Goal: Find contact information: Find contact information

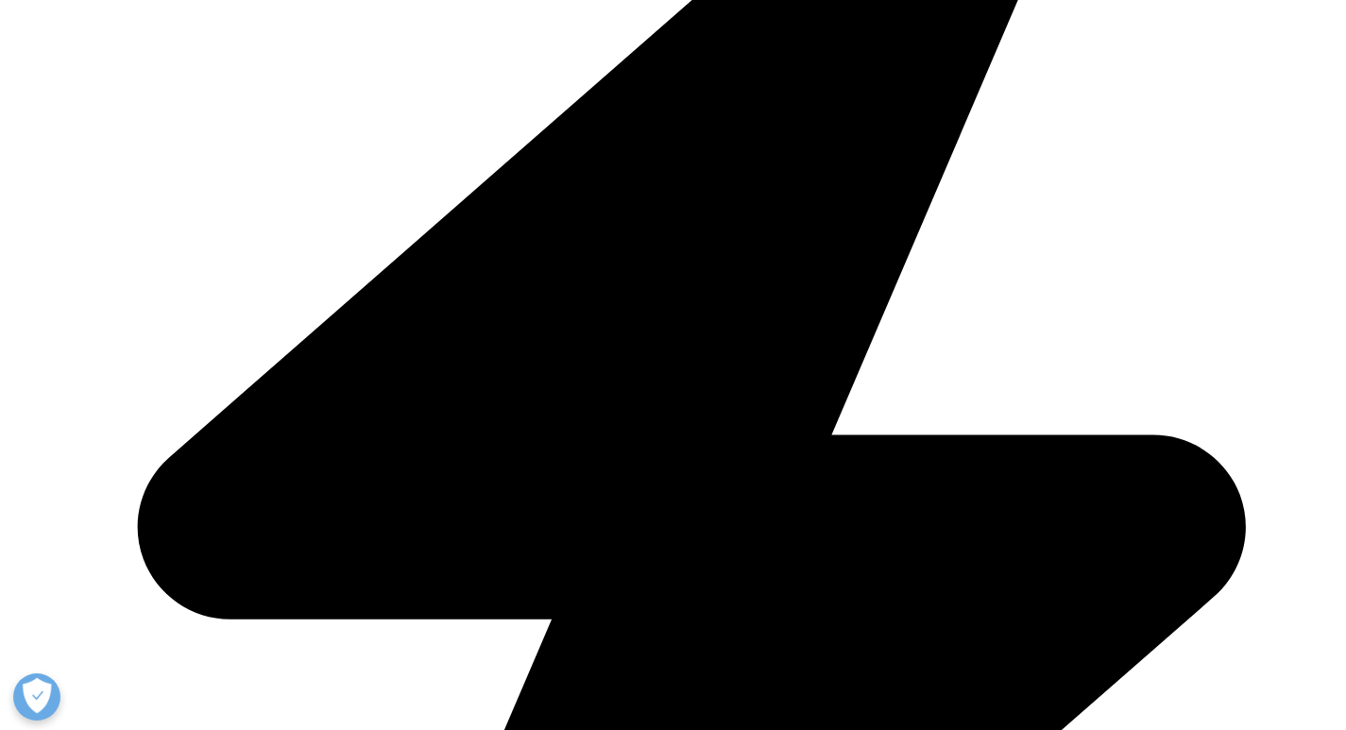
scroll to position [1890, 0]
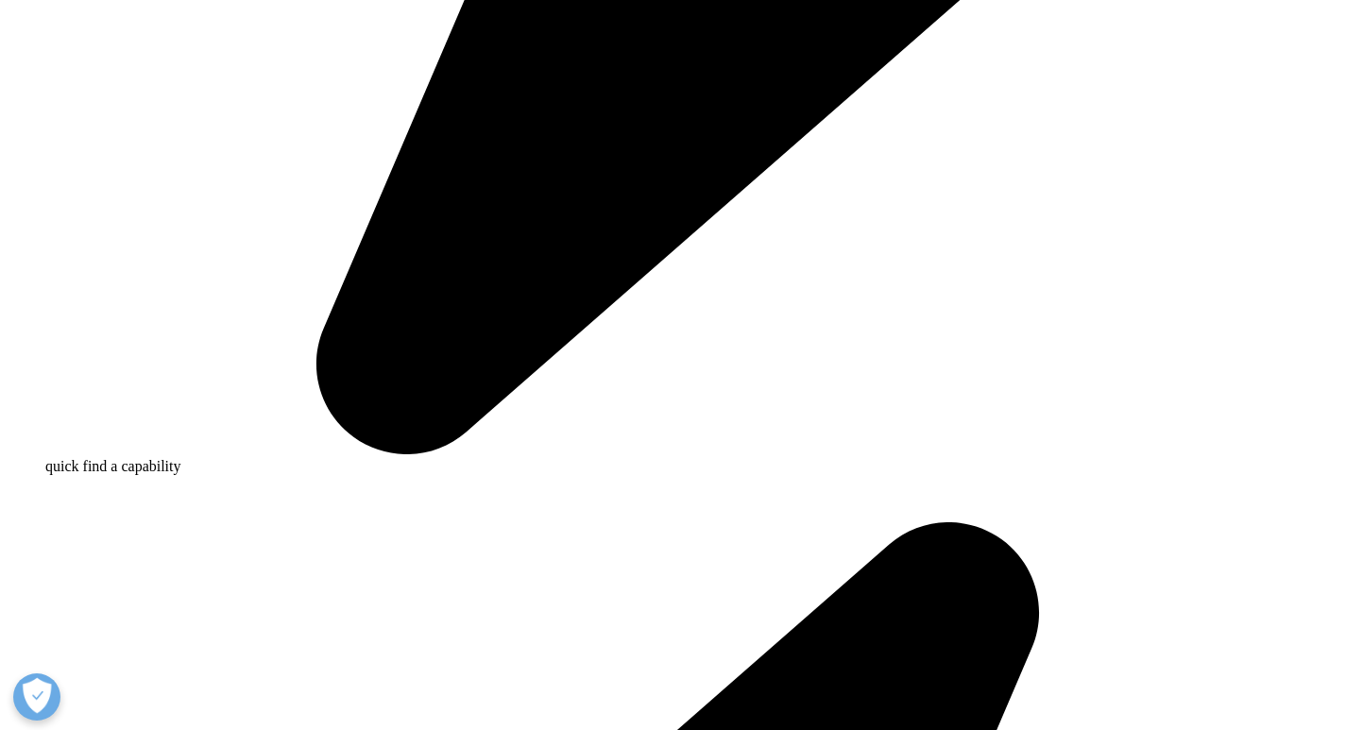
scroll to position [0, 0]
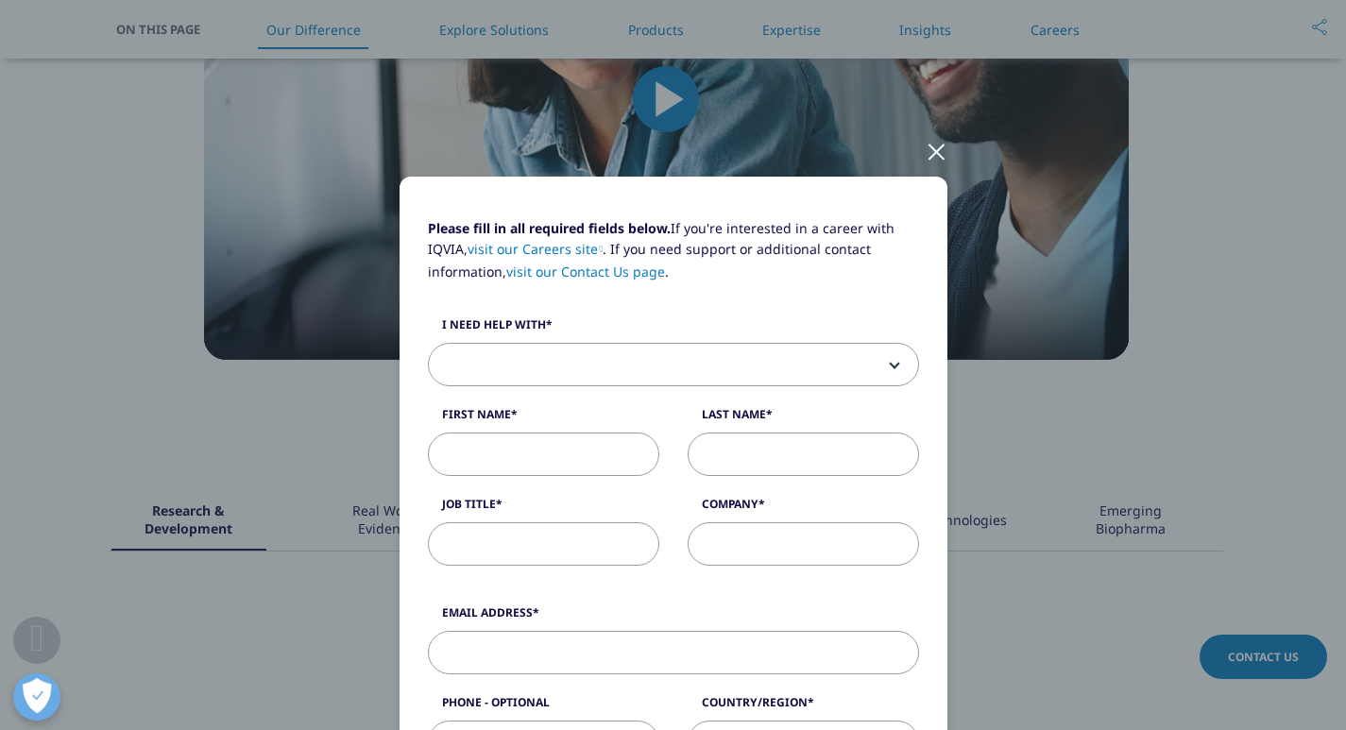
click at [928, 143] on div at bounding box center [937, 151] width 22 height 52
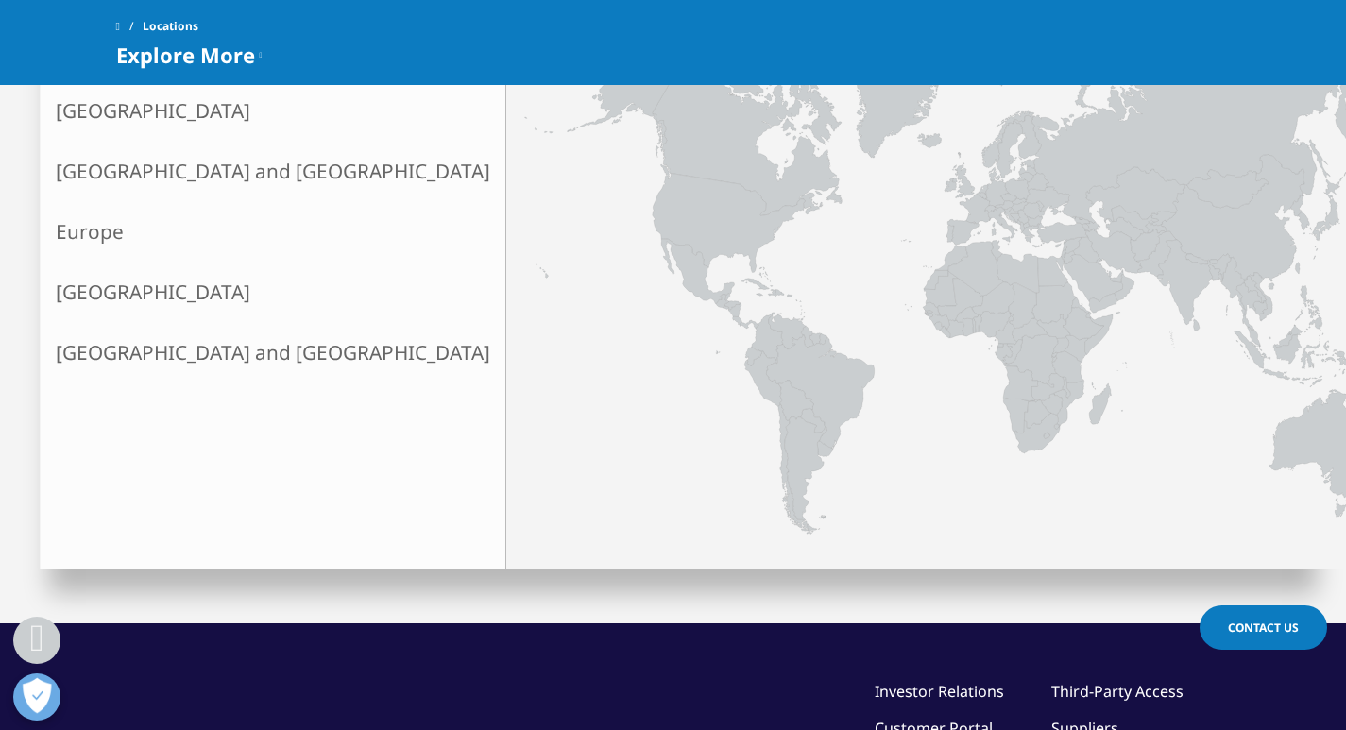
scroll to position [567, 0]
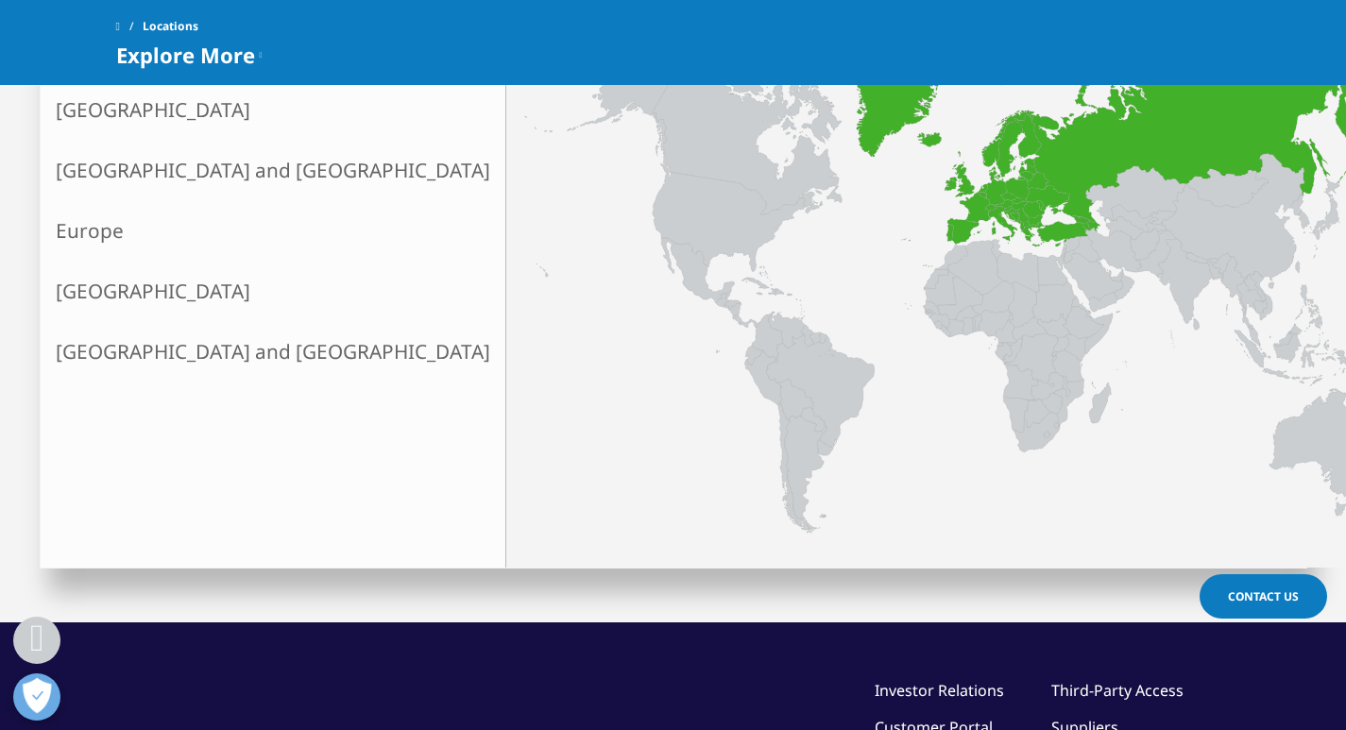
click at [129, 235] on link "Europe" at bounding box center [273, 230] width 465 height 60
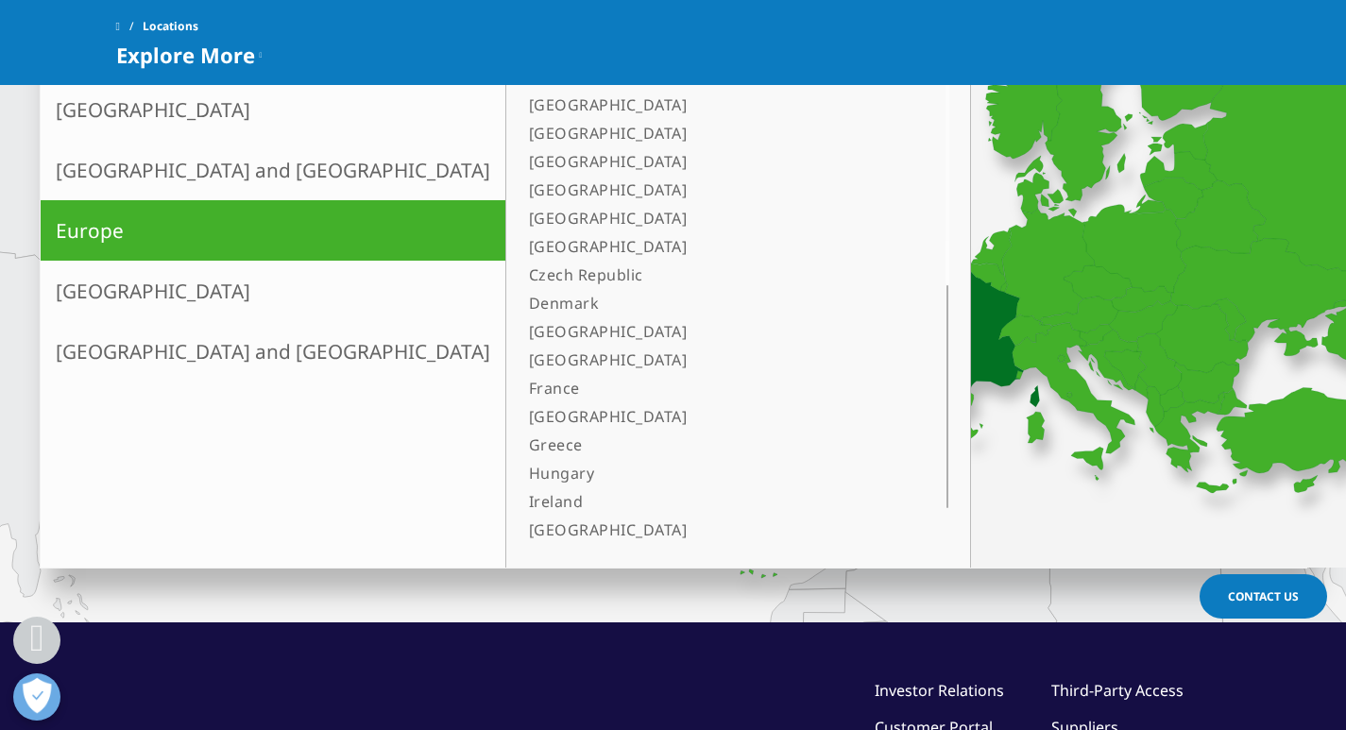
click at [522, 397] on link "France" at bounding box center [715, 388] width 386 height 28
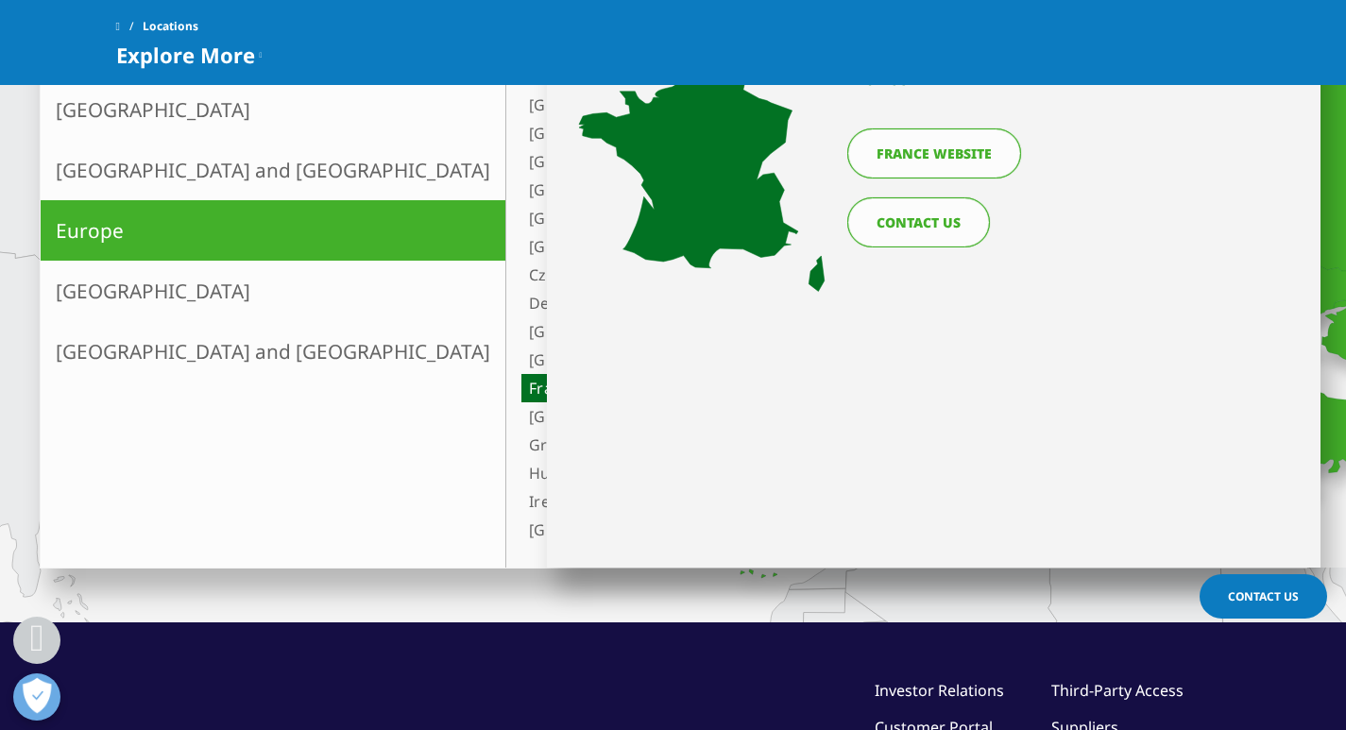
click at [935, 220] on link "CONTACT US" at bounding box center [919, 222] width 143 height 50
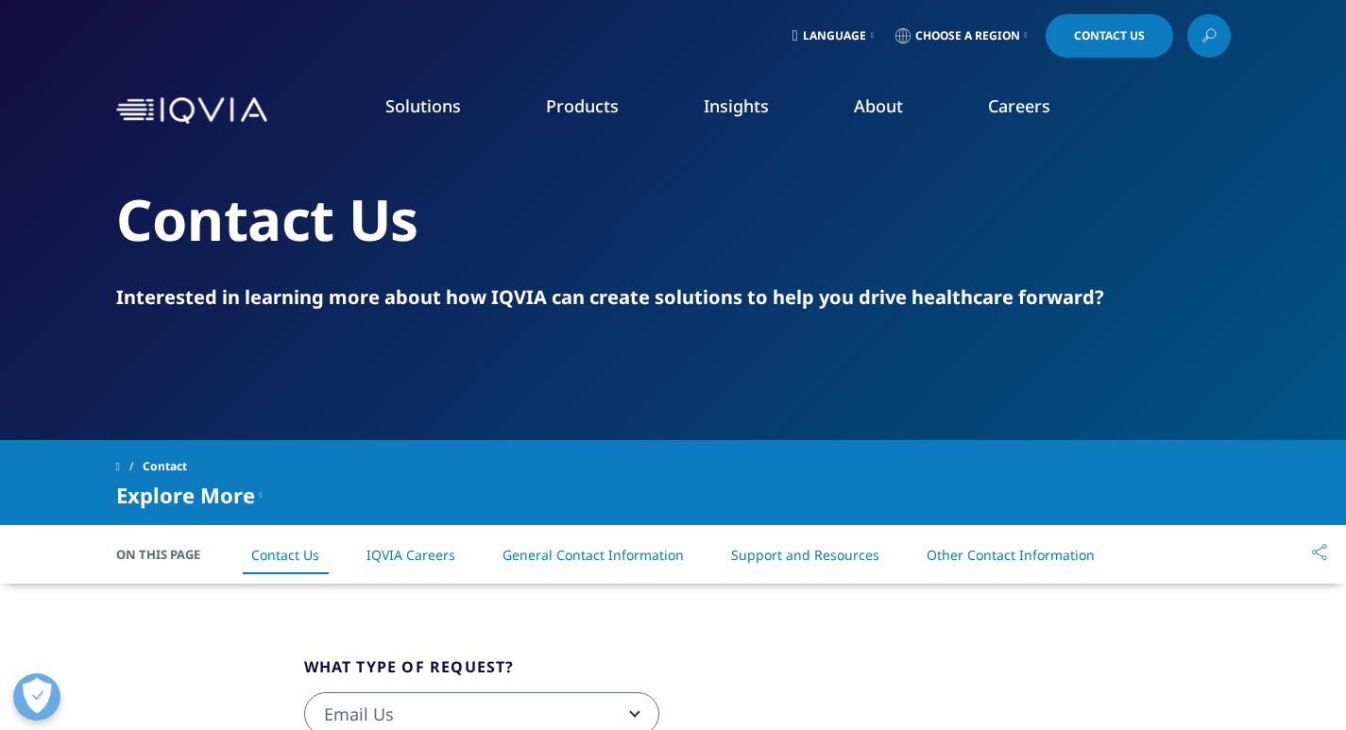
click at [726, 388] on link "Our Locations" at bounding box center [853, 397] width 330 height 21
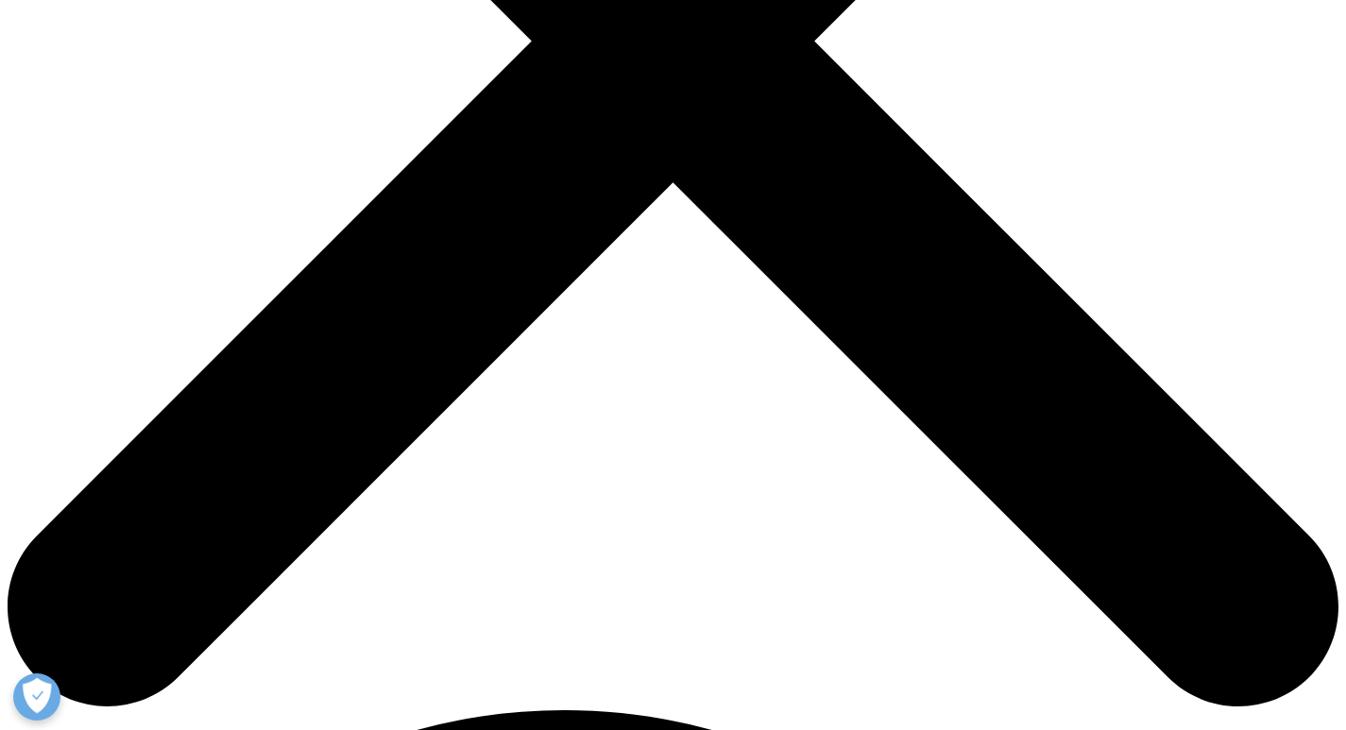
scroll to position [661, 0]
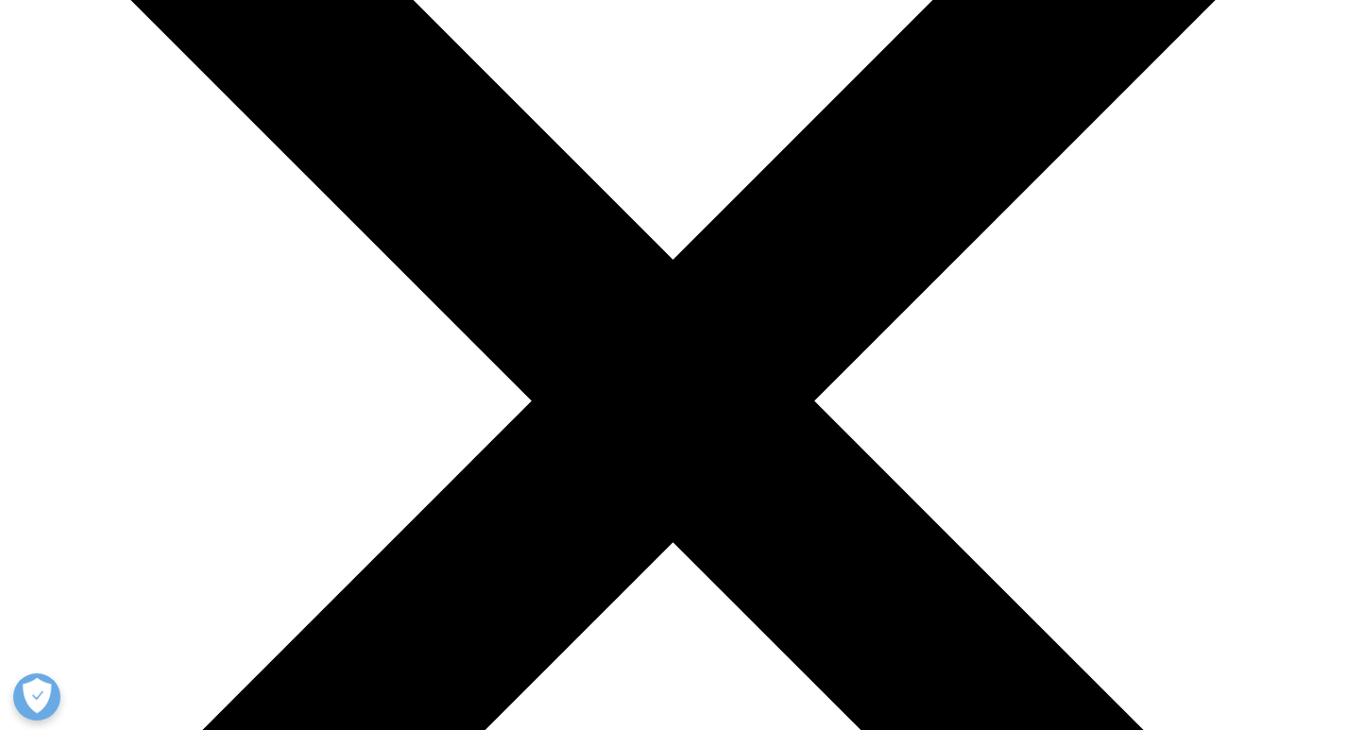
scroll to position [283, 0]
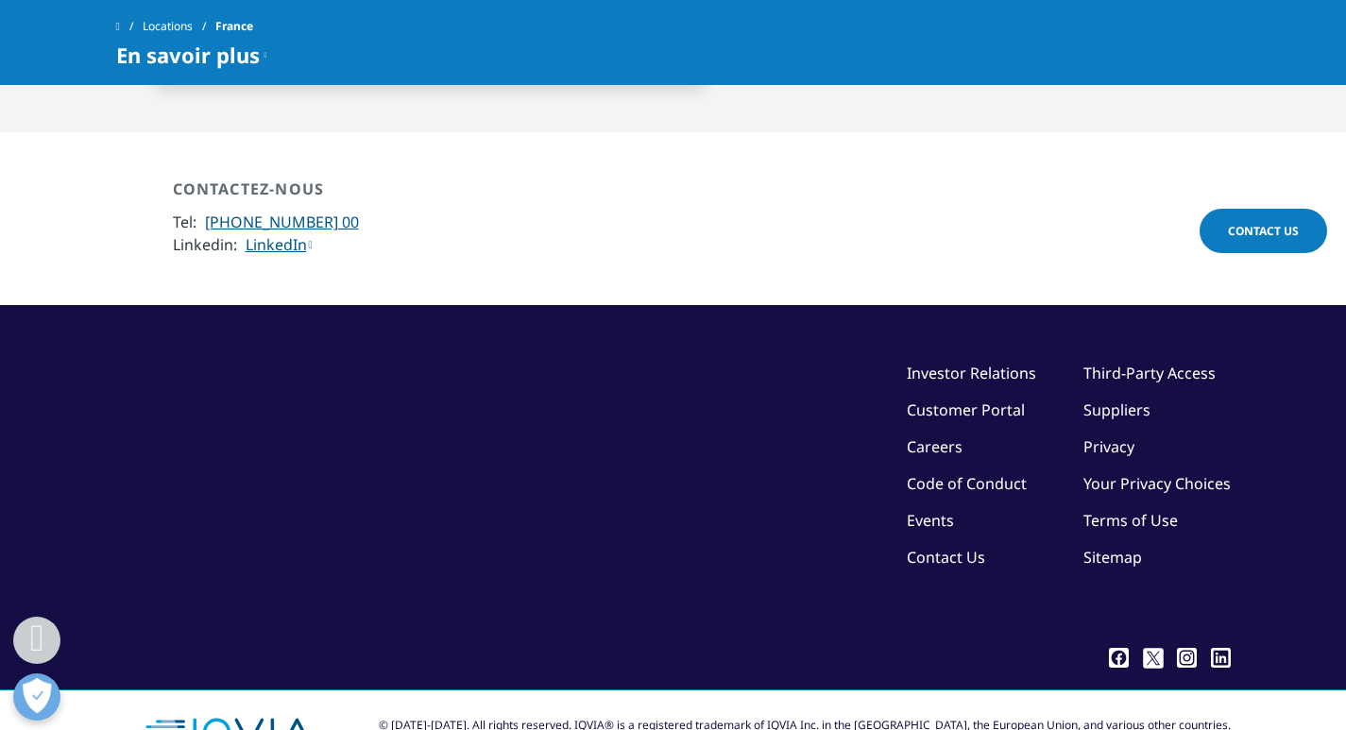
scroll to position [4806, 0]
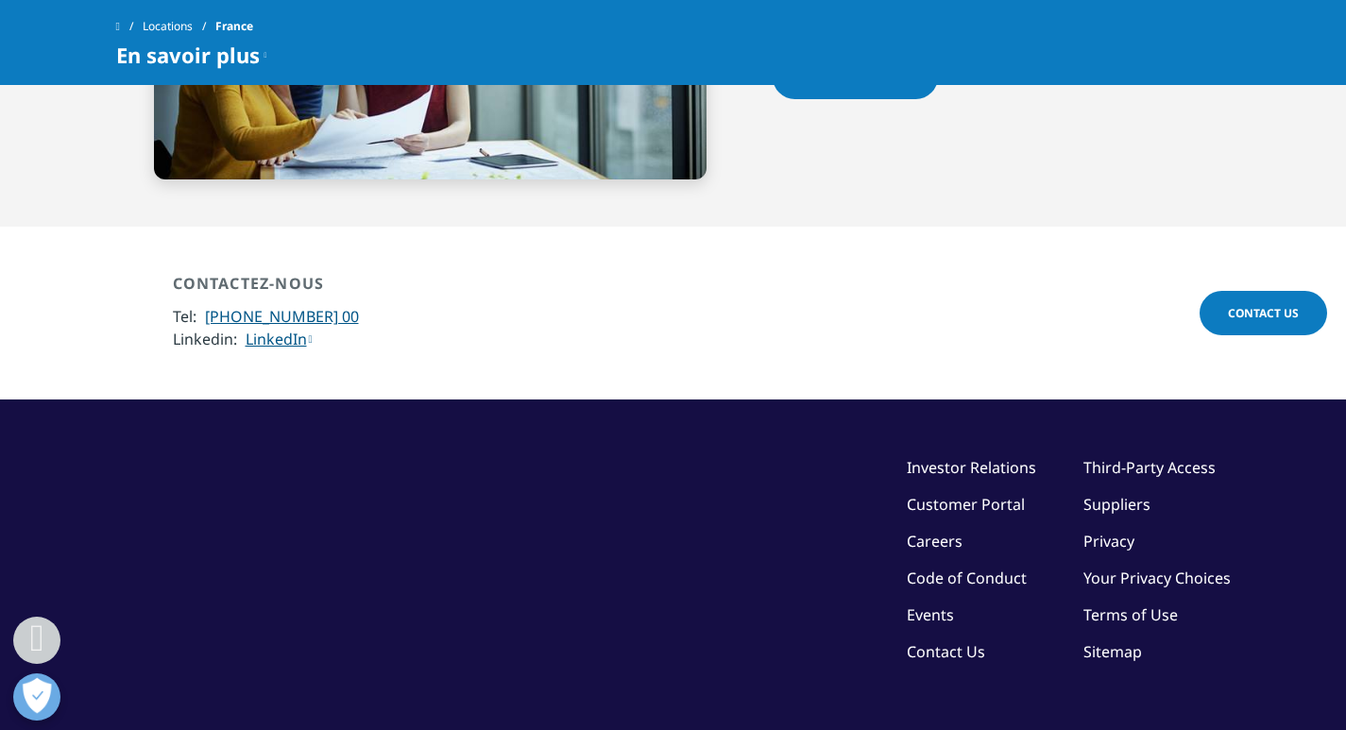
drag, startPoint x: 352, startPoint y: 252, endPoint x: 316, endPoint y: 247, distance: 37.3
click at [316, 274] on div "CONTACTEZ-NOUS Tel: [PHONE_NUMBER] 00 Linkedin: LinkedIn" at bounding box center [673, 313] width 1115 height 79
click at [443, 274] on div "CONTACTEZ-NOUS Tel: [PHONE_NUMBER] 00 Linkedin: LinkedIn" at bounding box center [673, 313] width 1115 height 79
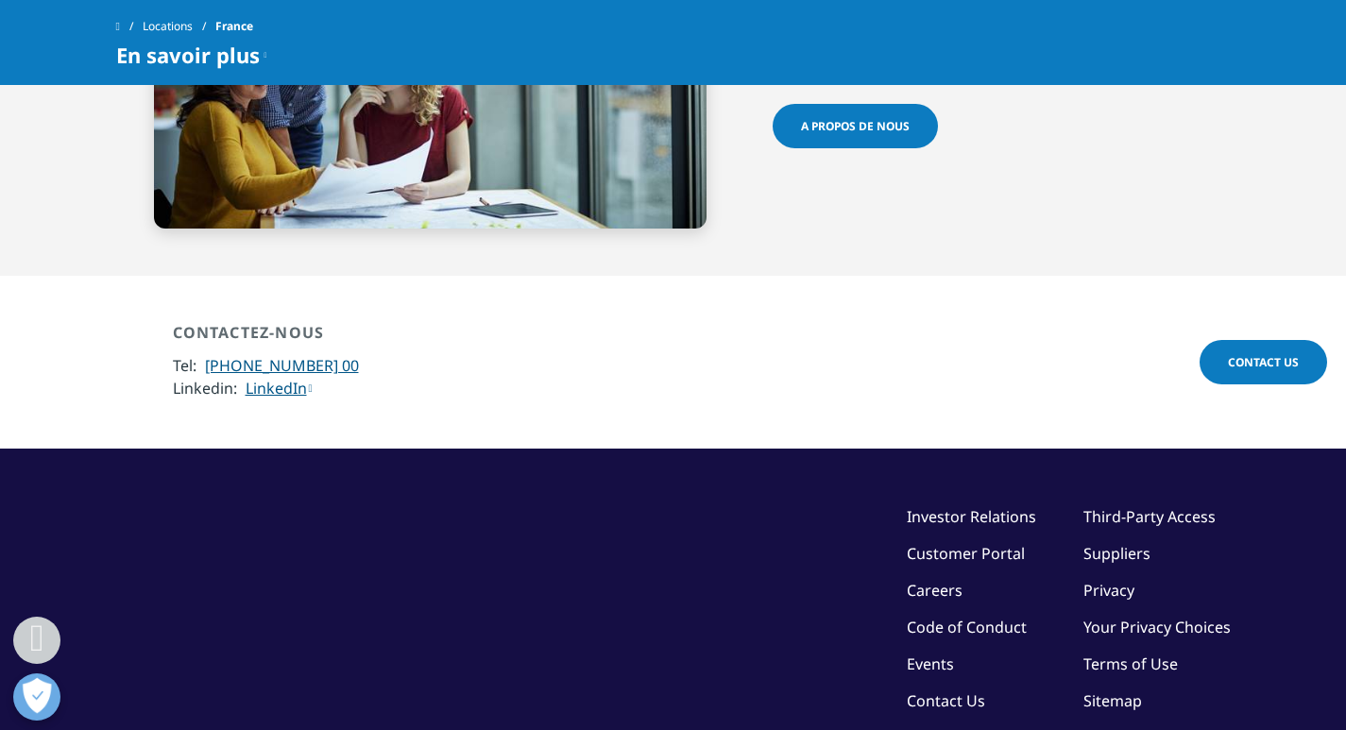
scroll to position [4711, 0]
